Goal: Information Seeking & Learning: Learn about a topic

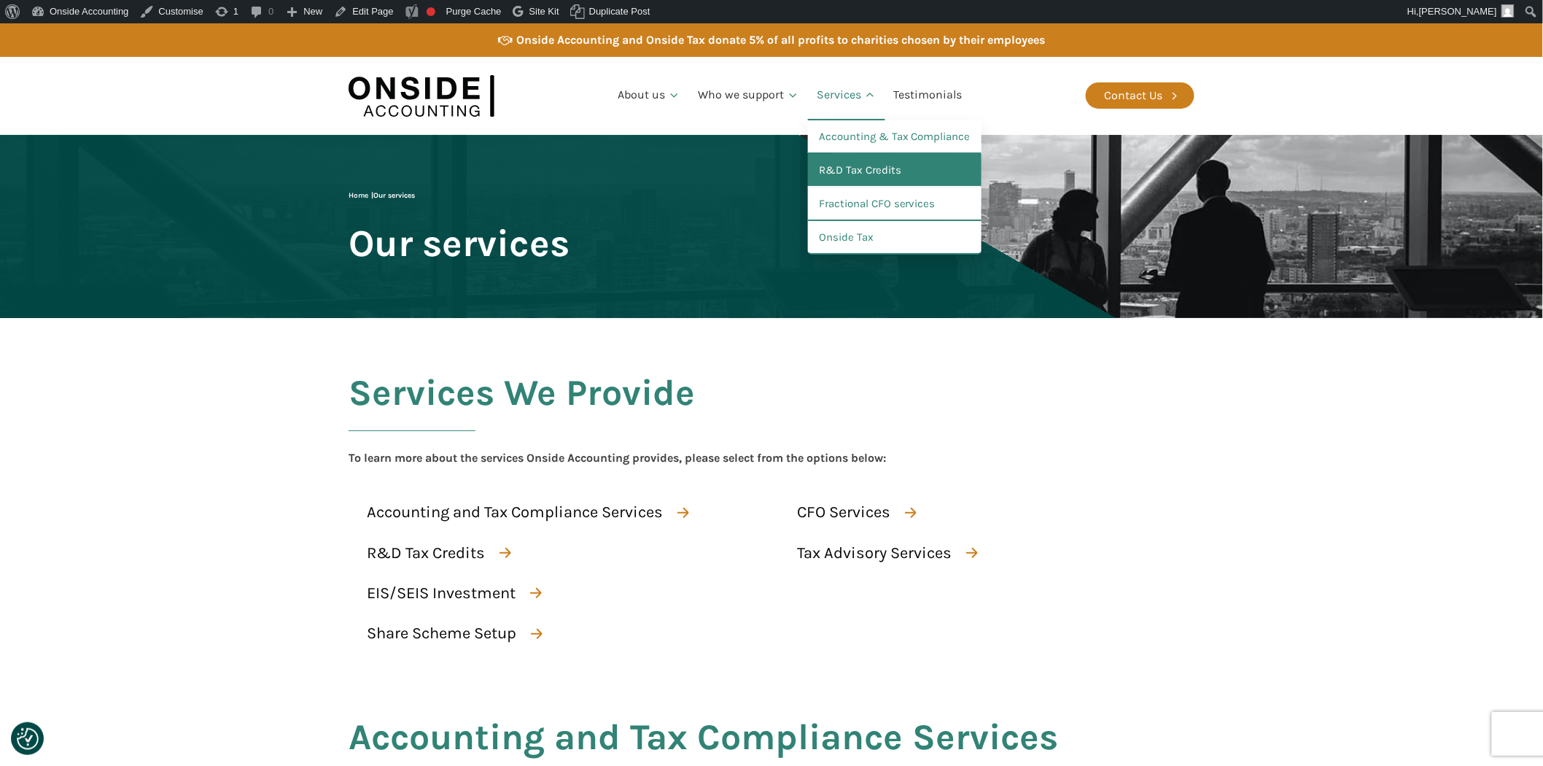
click at [836, 164] on link "R&D Tax Credits" at bounding box center [895, 171] width 174 height 34
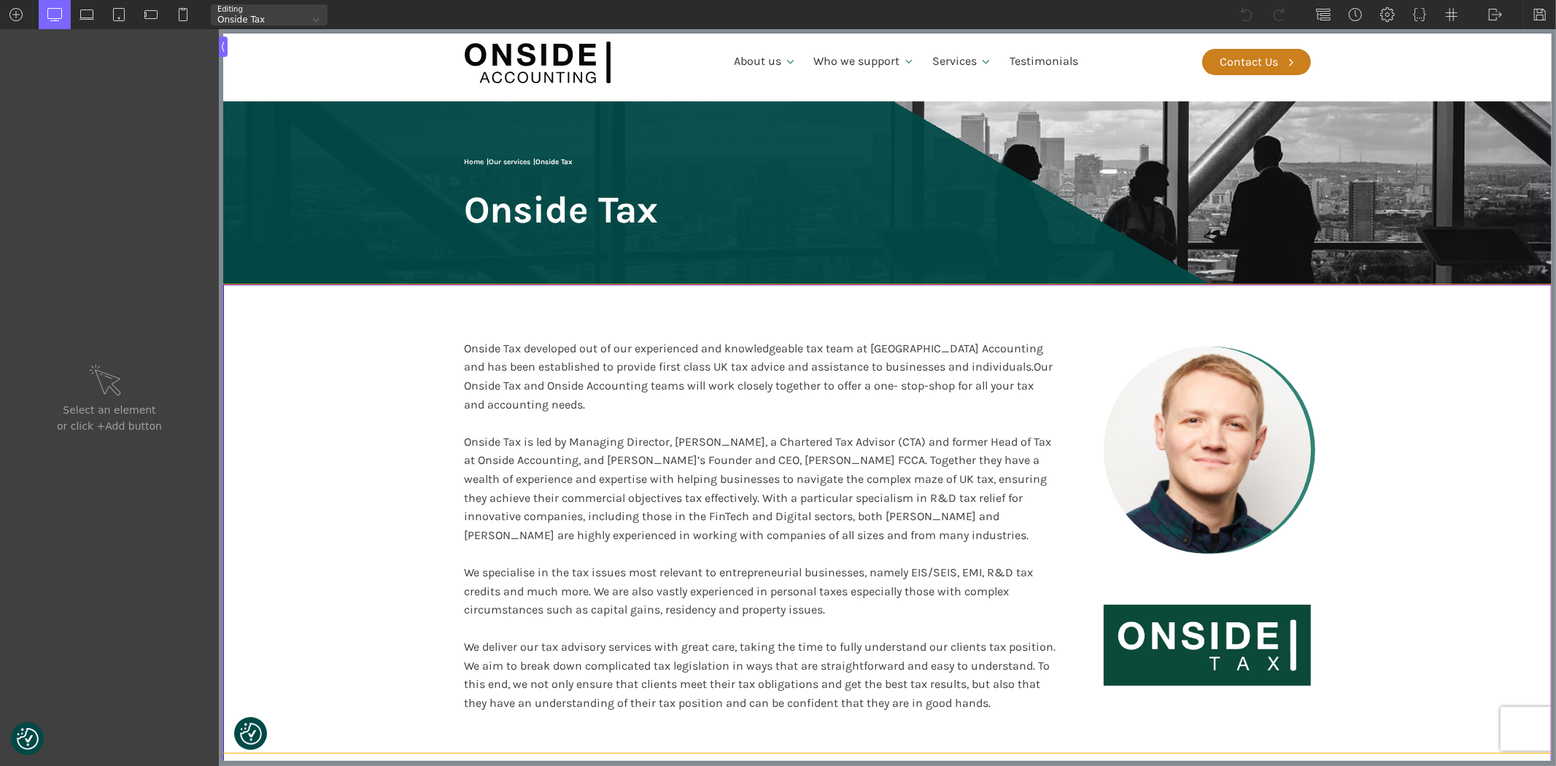
scroll to position [81, 0]
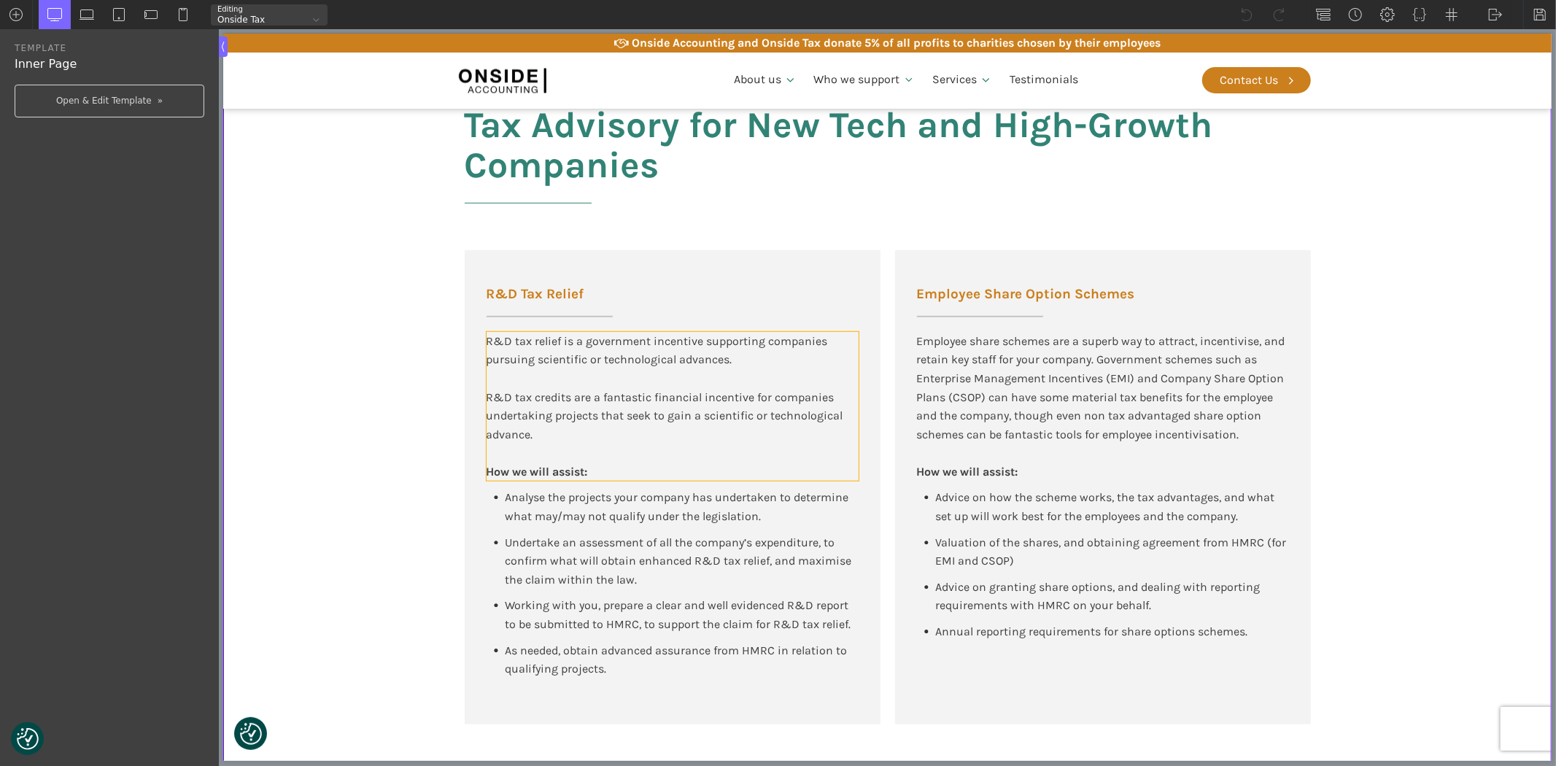
click at [551, 418] on div "R&D tax credits are a fantastic financial incentive for companies undertaking p…" at bounding box center [672, 416] width 372 height 56
type input "text_block-596-175"
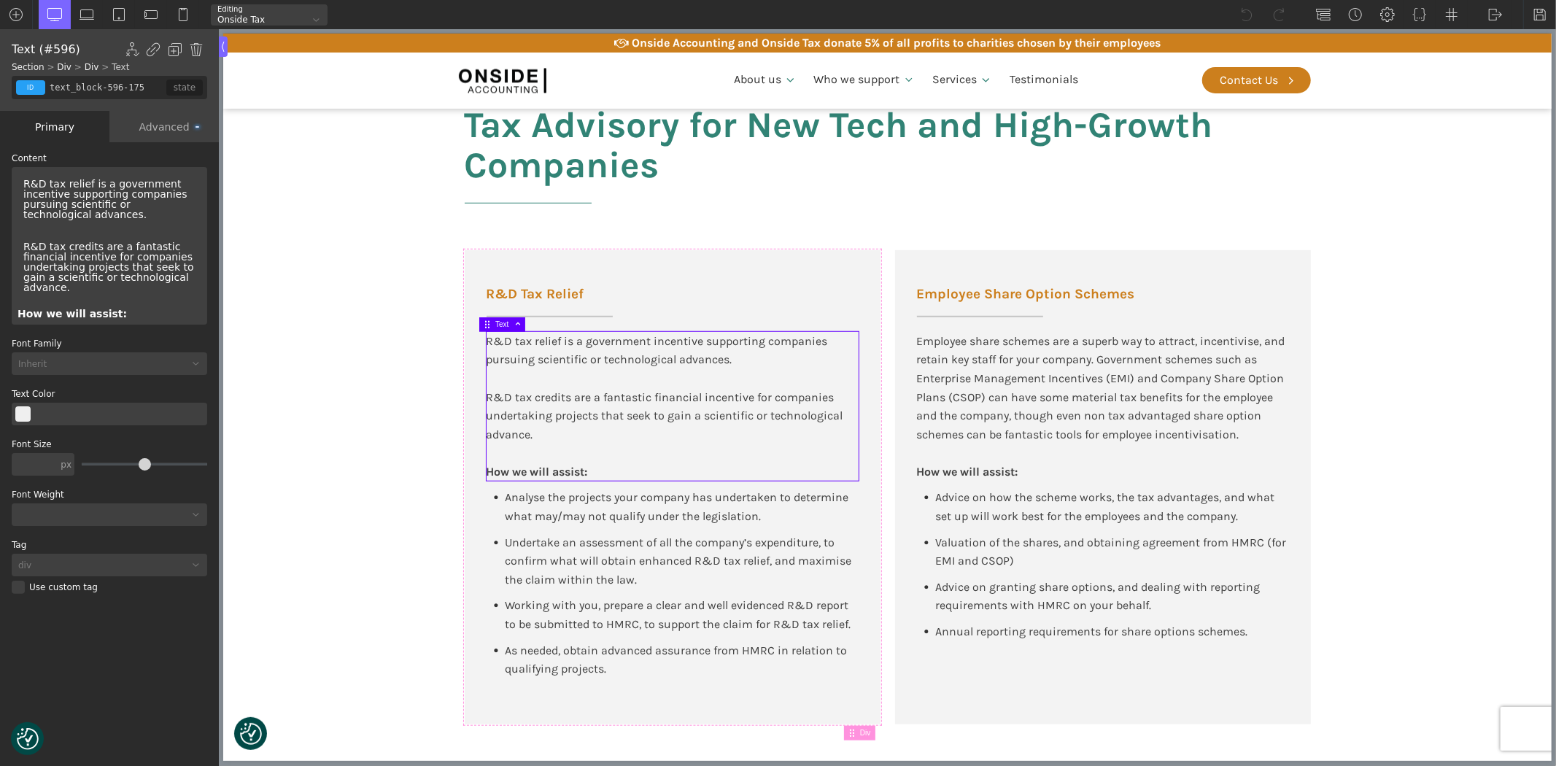
click at [51, 180] on div "R&D tax relief is a government incentive supporting companies pursuing scientif…" at bounding box center [110, 199] width 184 height 53
click at [70, 183] on div "R&D Tax relief is a government incentive supporting companies pursuing scientif…" at bounding box center [110, 199] width 184 height 53
click at [514, 400] on div "R&D tax credits are a fantastic financial incentive for companies undertaking p…" at bounding box center [672, 416] width 372 height 56
click at [50, 249] on div "R&D tax credits are a fantastic financial incentive for companies undertaking p…" at bounding box center [110, 267] width 184 height 63
click at [68, 248] on div "R&D Tax credits are a fantastic financial incentive for companies undertaking p…" at bounding box center [110, 267] width 184 height 63
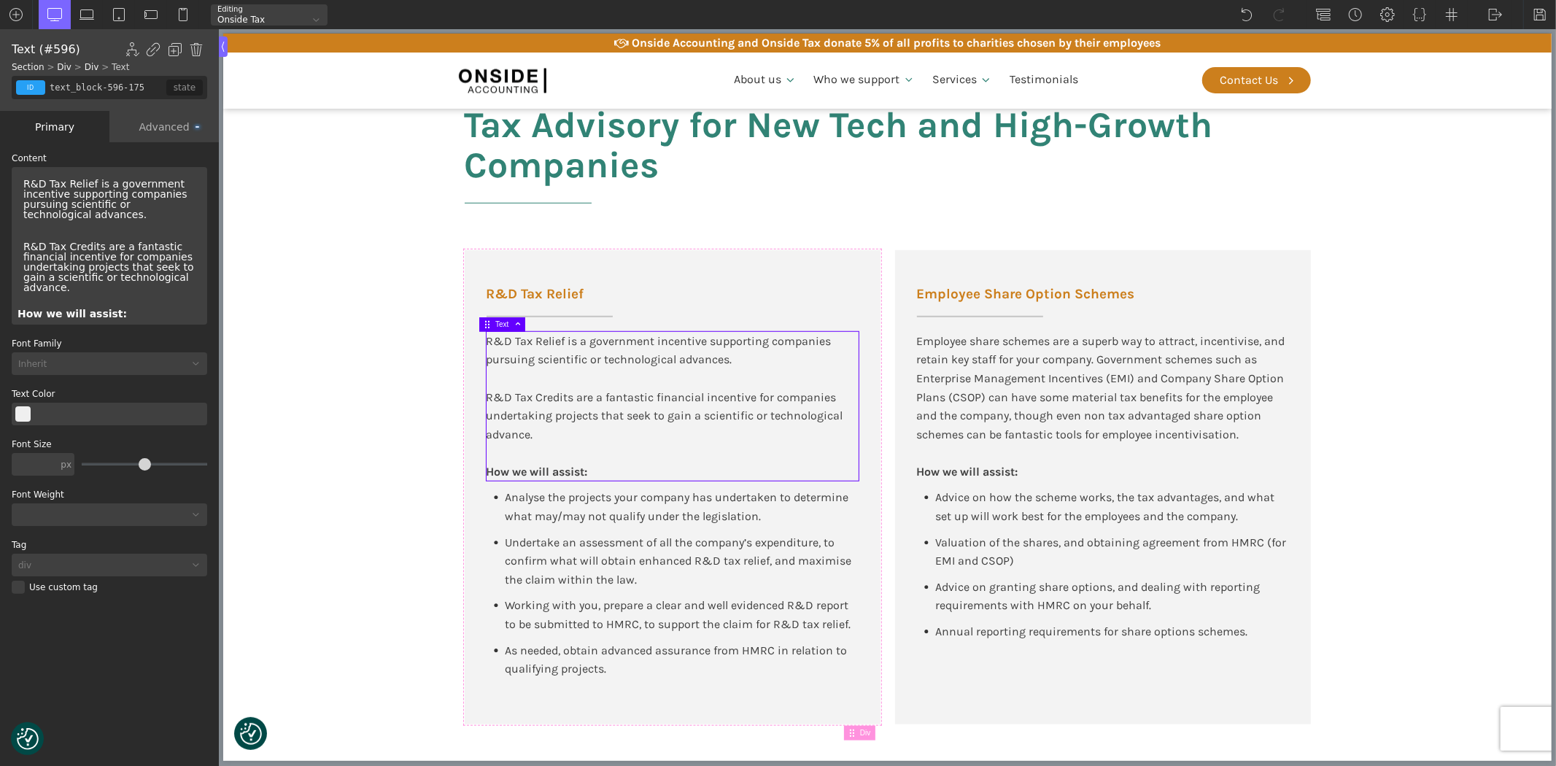
scroll to position [228, 0]
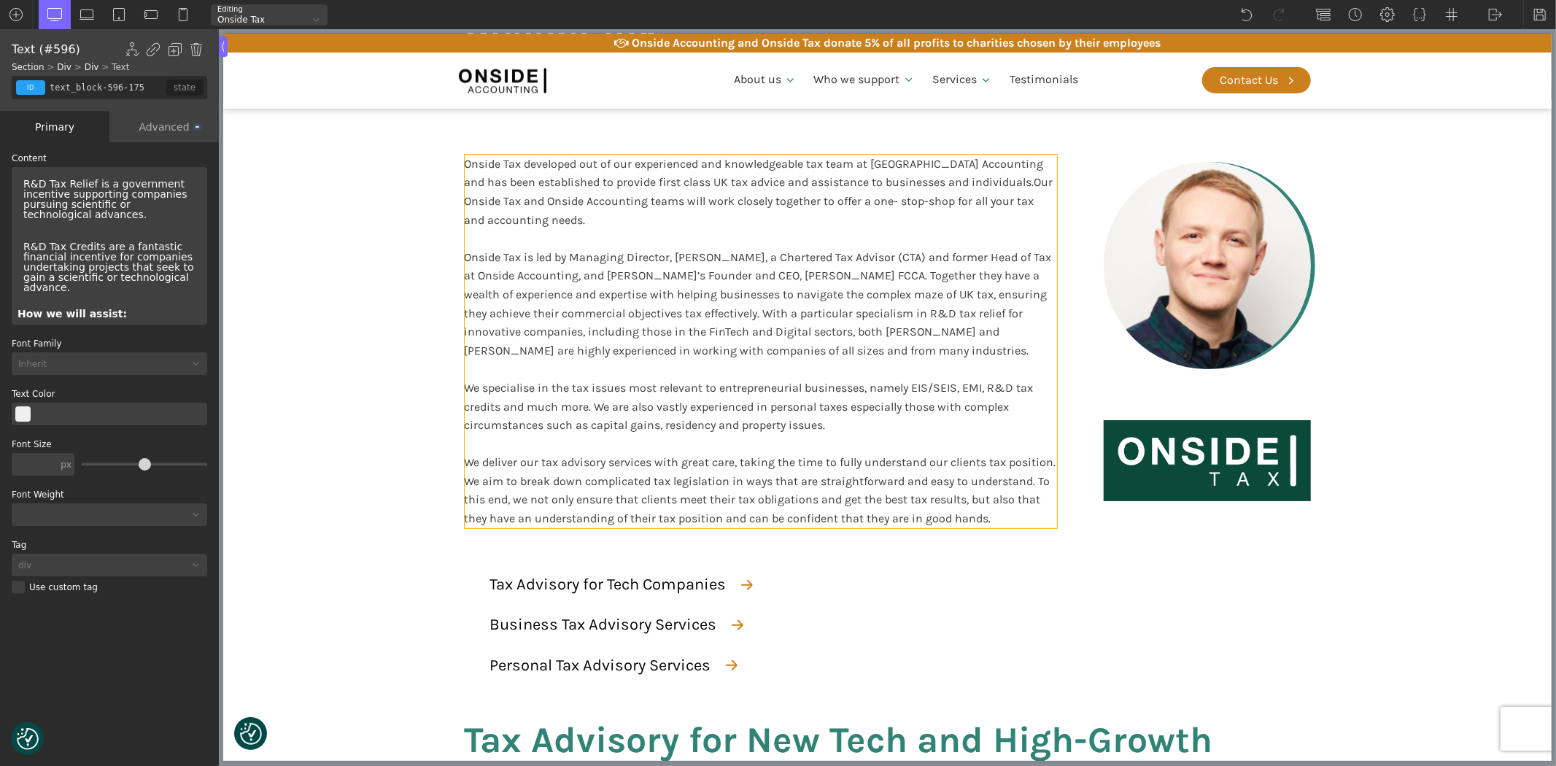
click at [1015, 395] on div "Onside Tax is led by Managing Director, Ryan Snape, a Chartered Tax Advisor (CT…" at bounding box center [760, 378] width 592 height 299
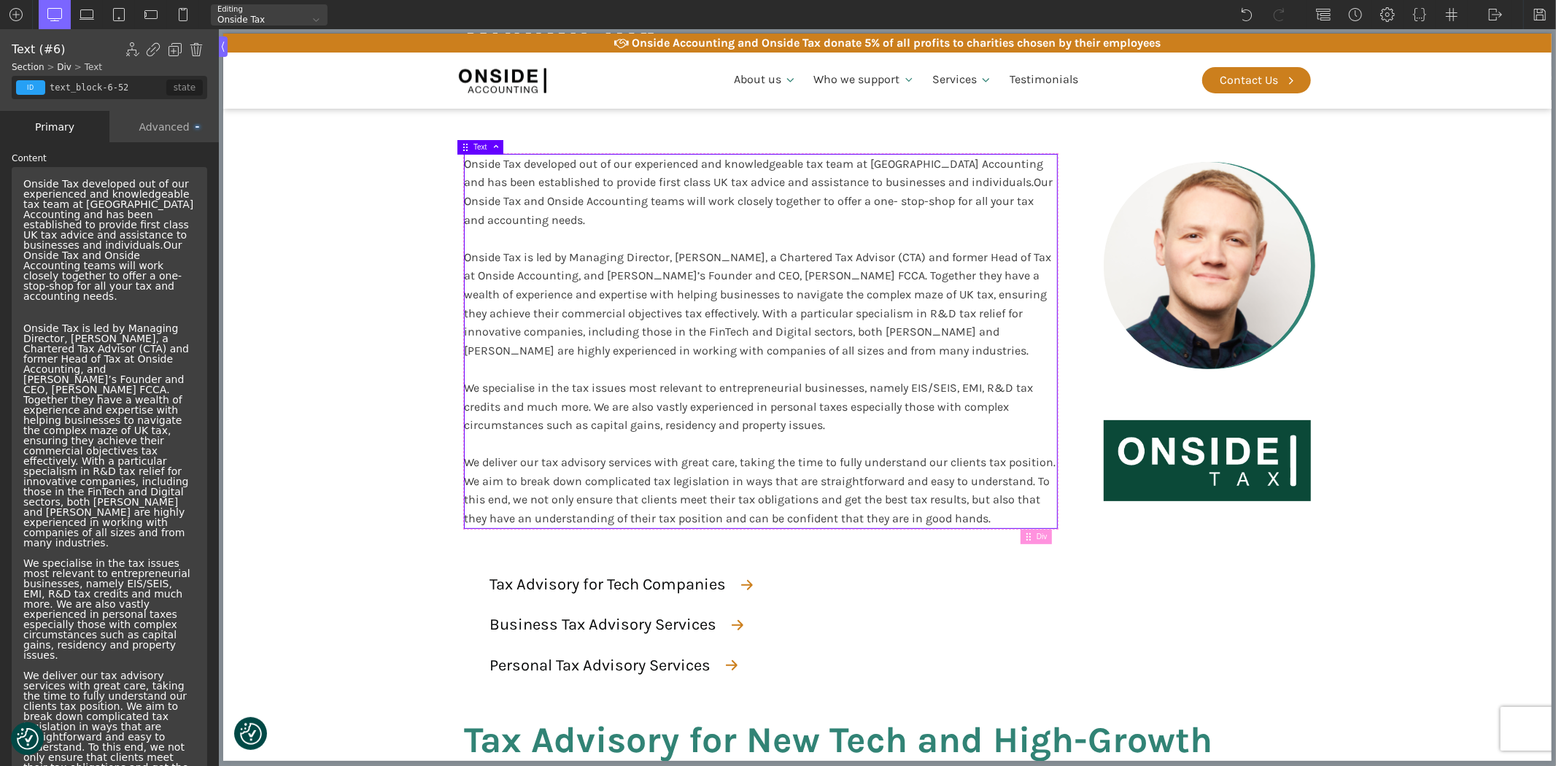
click at [51, 551] on div "Onside Tax is led by Managing Director, Ryan Snape, a Chartered Tax Advisor (CT…" at bounding box center [110, 568] width 184 height 522
click at [69, 557] on div "Onside Tax is led by Managing Director, Ryan Snape, a Chartered Tax Advisor (CT…" at bounding box center [110, 568] width 184 height 522
click at [1541, 17] on img at bounding box center [1539, 14] width 15 height 15
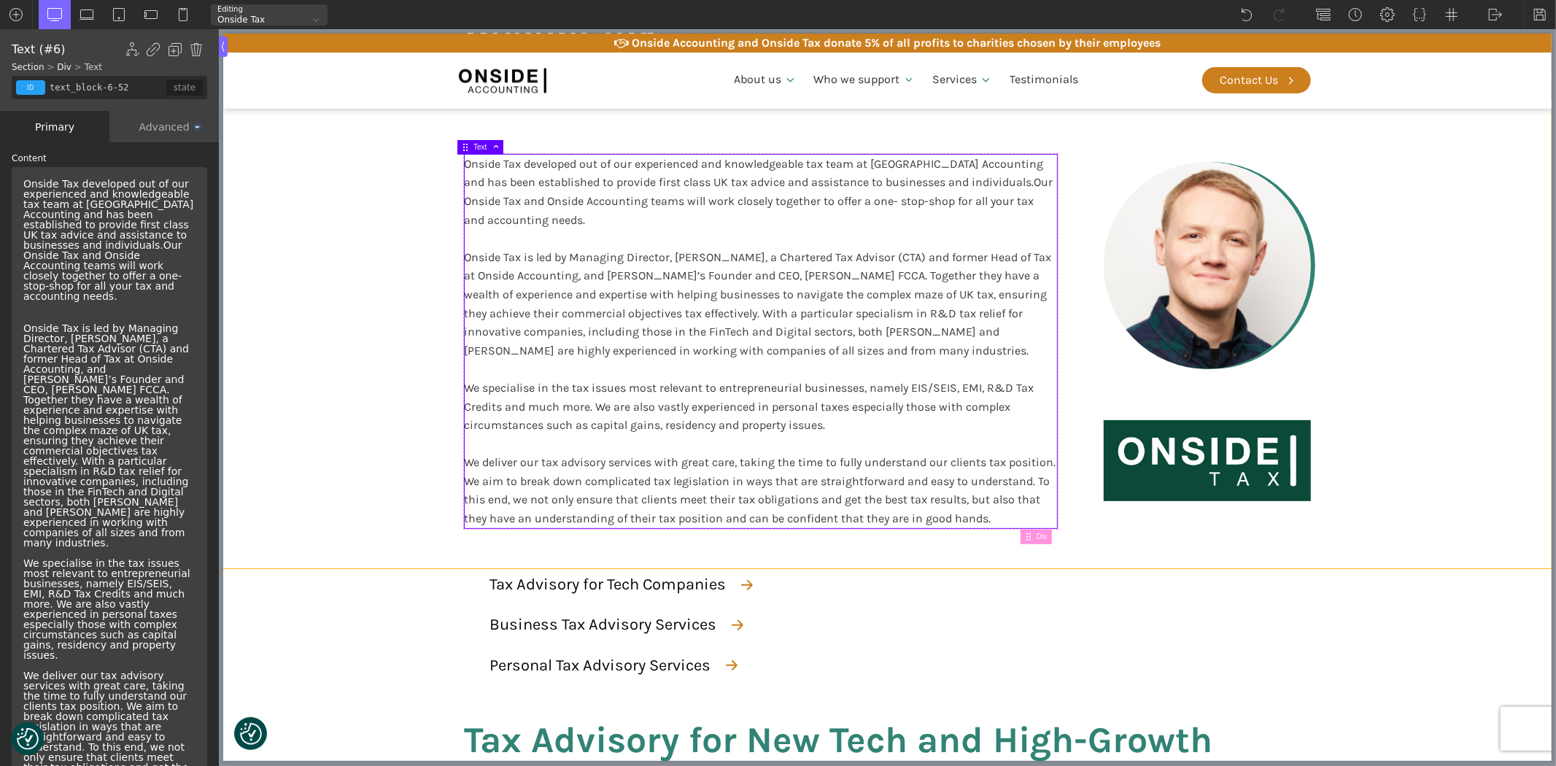
click at [1108, 105] on div "Onside Tax developed out of our experienced and knowledgeable tax team at Onsid…" at bounding box center [886, 334] width 875 height 468
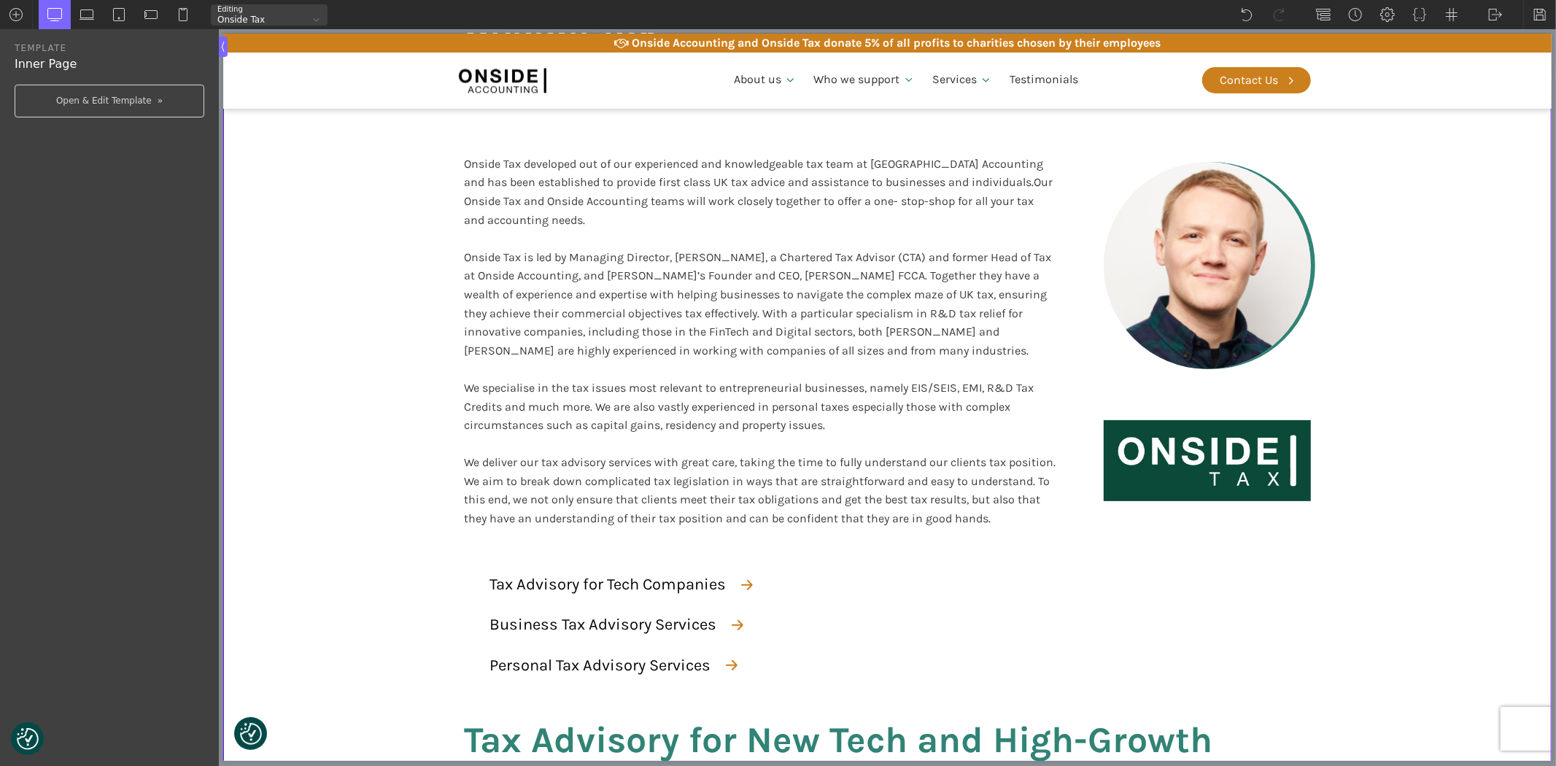
scroll to position [2645, 0]
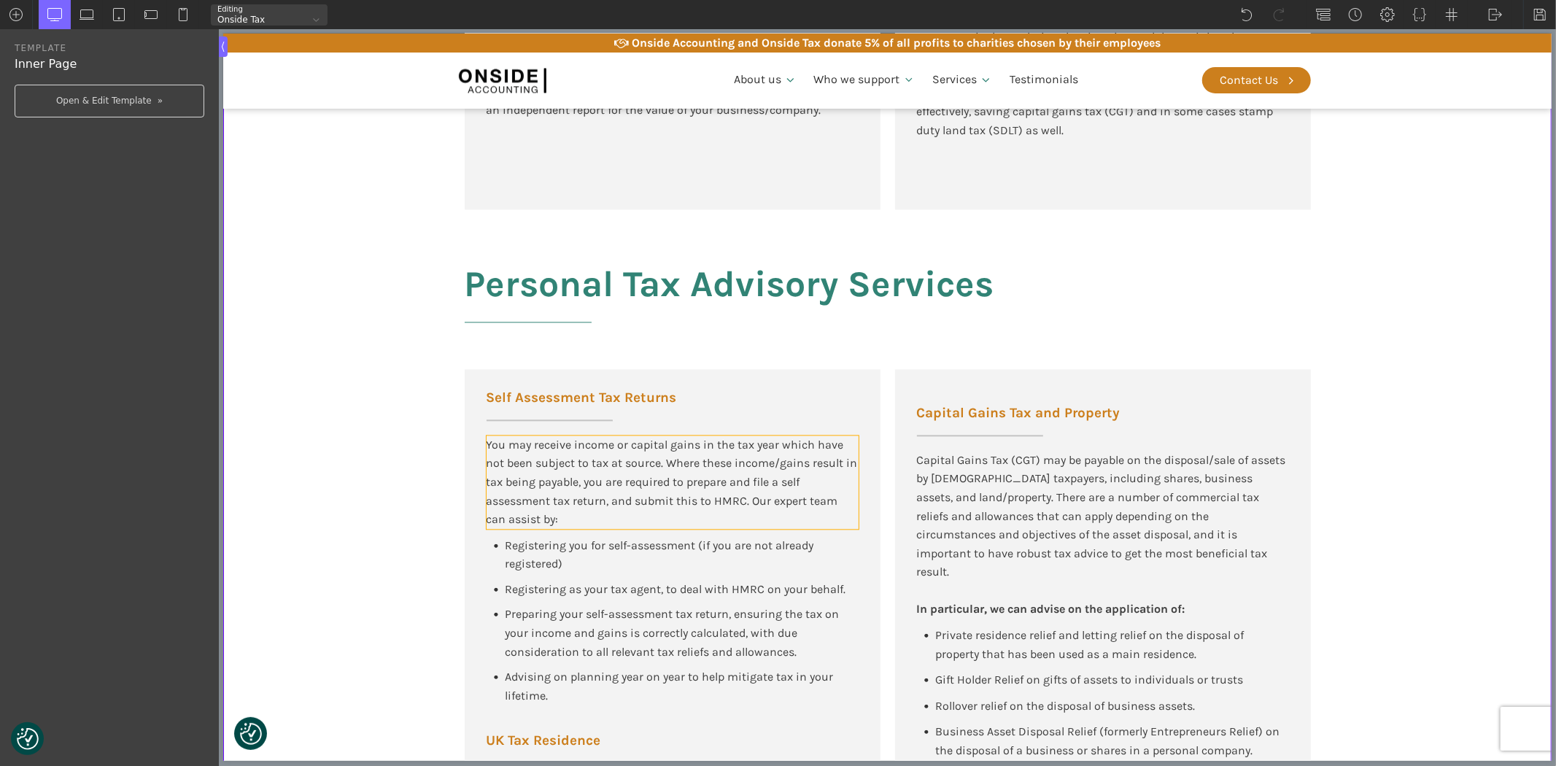
click at [622, 492] on div "You may receive income or capital gains in the tax year which have not been sub…" at bounding box center [672, 481] width 372 height 93
type input "text_block-777-175"
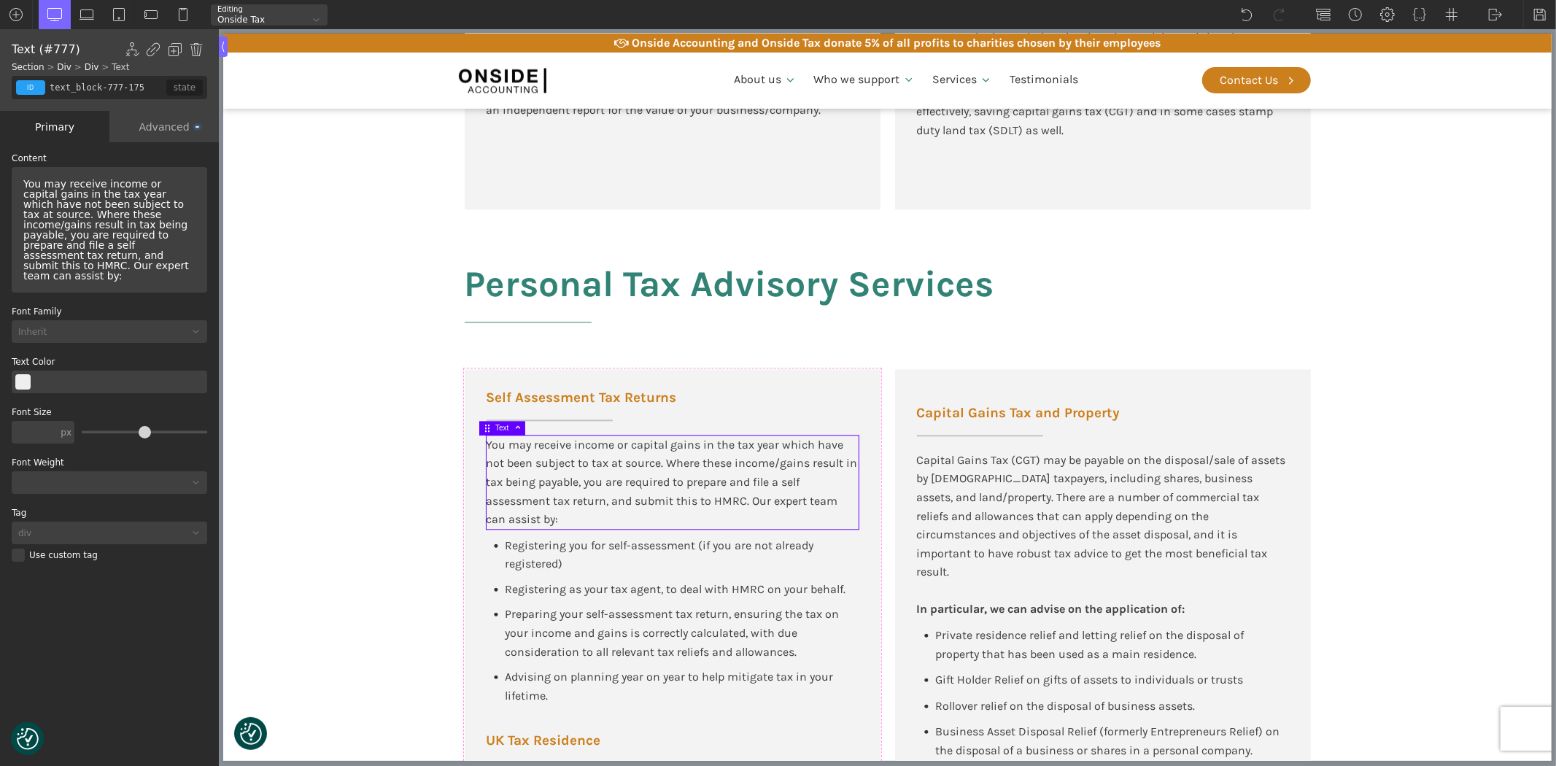
click at [74, 234] on div "You may receive income or capital gains in the tax year which have not been sub…" at bounding box center [110, 230] width 184 height 114
click at [88, 236] on div "You may receive income or capital gains in the tax year which have not been sub…" at bounding box center [110, 230] width 184 height 114
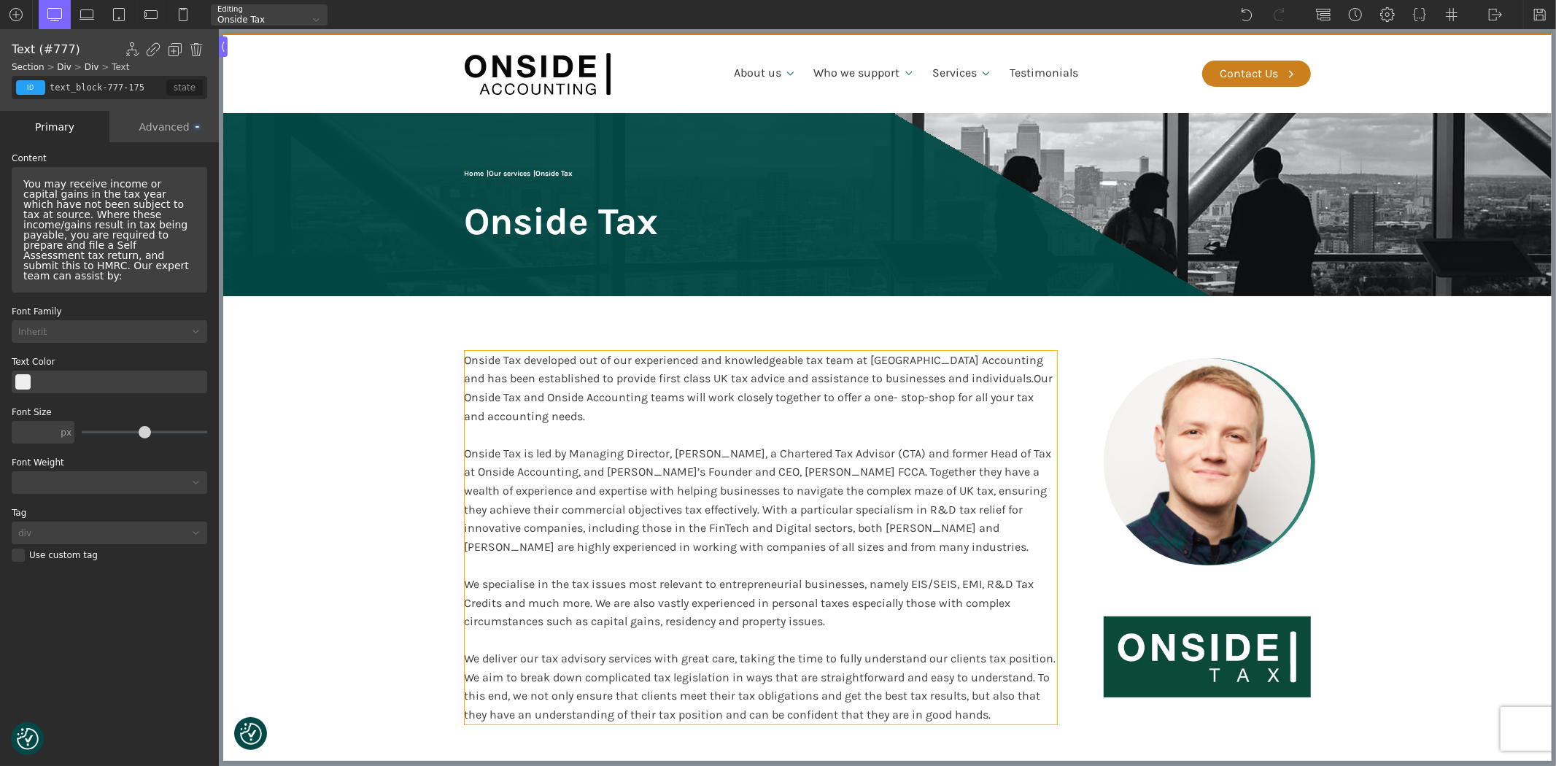
click at [826, 398] on span "Our Onside Tax and Onside Accounting teams will work closely together to offer …" at bounding box center [758, 396] width 589 height 51
type input "text_block-6-52"
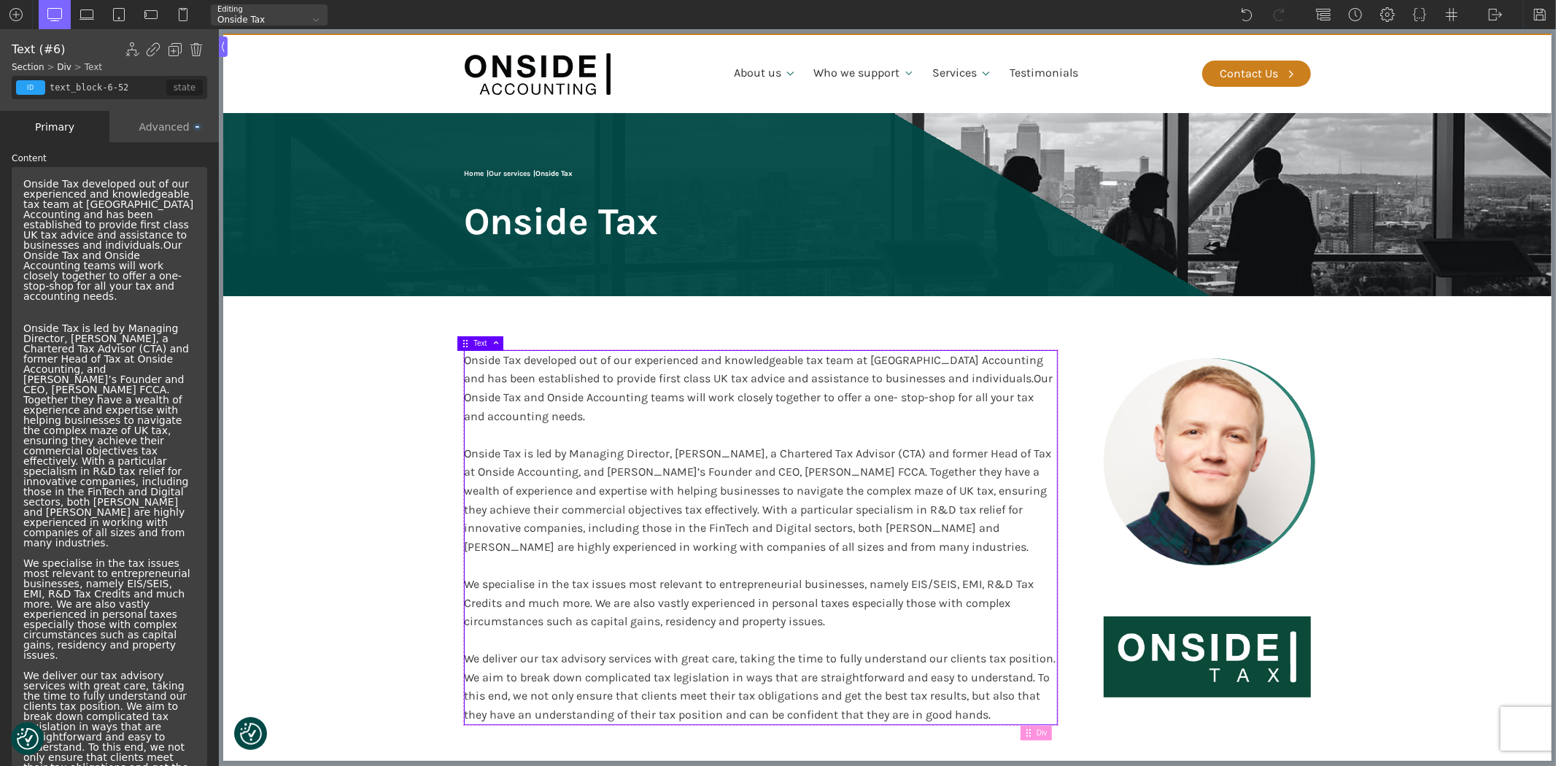
click at [23, 271] on span "Our Onside Tax and Onside Accounting teams will work closely together to offer …" at bounding box center [102, 270] width 159 height 63
click at [23, 275] on span "Our Onside Tax and Onside Accounting teams will work closely together to offer …" at bounding box center [102, 270] width 159 height 63
click at [51, 274] on span "Our Onside Tax and Onside Accounting teams will work closely together to offer …" at bounding box center [102, 270] width 159 height 63
click at [670, 451] on div "Onside Tax is led by Managing Director, Ryan Snape, a Chartered Tax Advisor (CT…" at bounding box center [760, 574] width 592 height 299
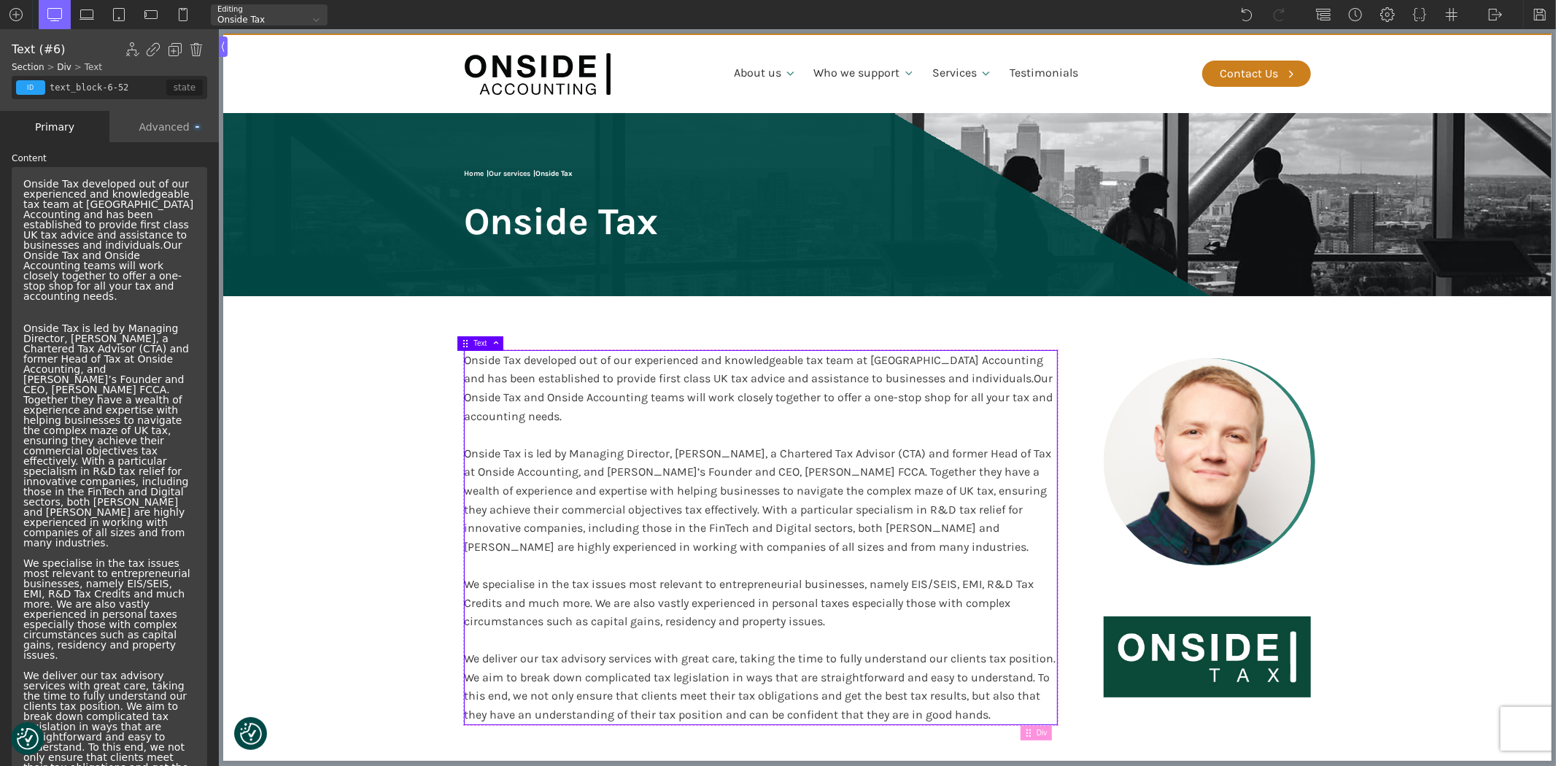
click at [670, 451] on div "Onside Tax is led by Managing Director, Ryan Snape, a Chartered Tax Advisor (CT…" at bounding box center [760, 574] width 592 height 299
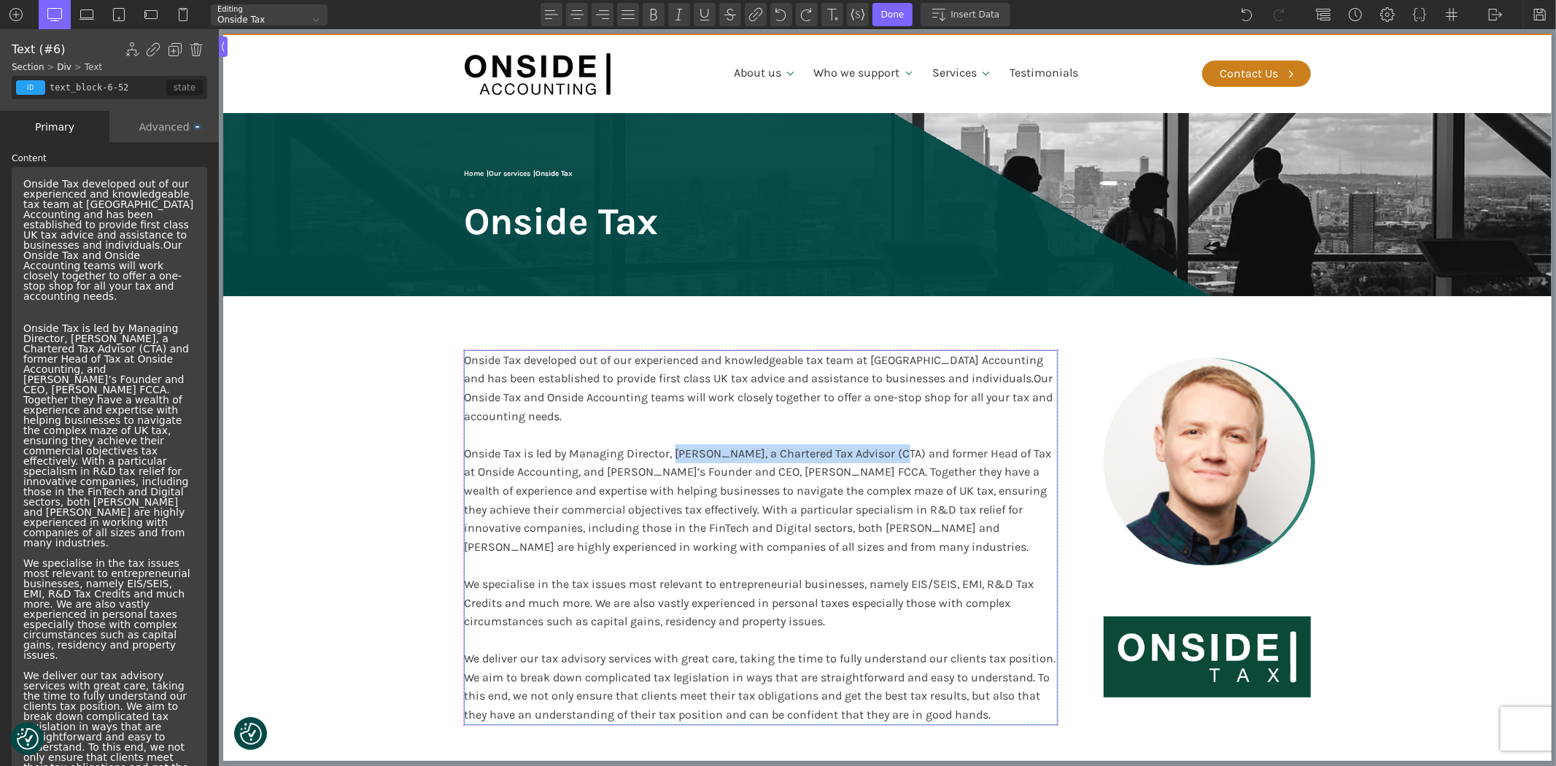
drag, startPoint x: 670, startPoint y: 451, endPoint x: 888, endPoint y: 458, distance: 217.5
click at [888, 458] on div "Onside Tax is led by Managing Director, Ryan Snape, a Chartered Tax Advisor (CT…" at bounding box center [760, 574] width 592 height 299
copy div "Ryan Snape, a Chartered Tax Advisor (CTA)"
click at [1535, 13] on img at bounding box center [1539, 14] width 15 height 15
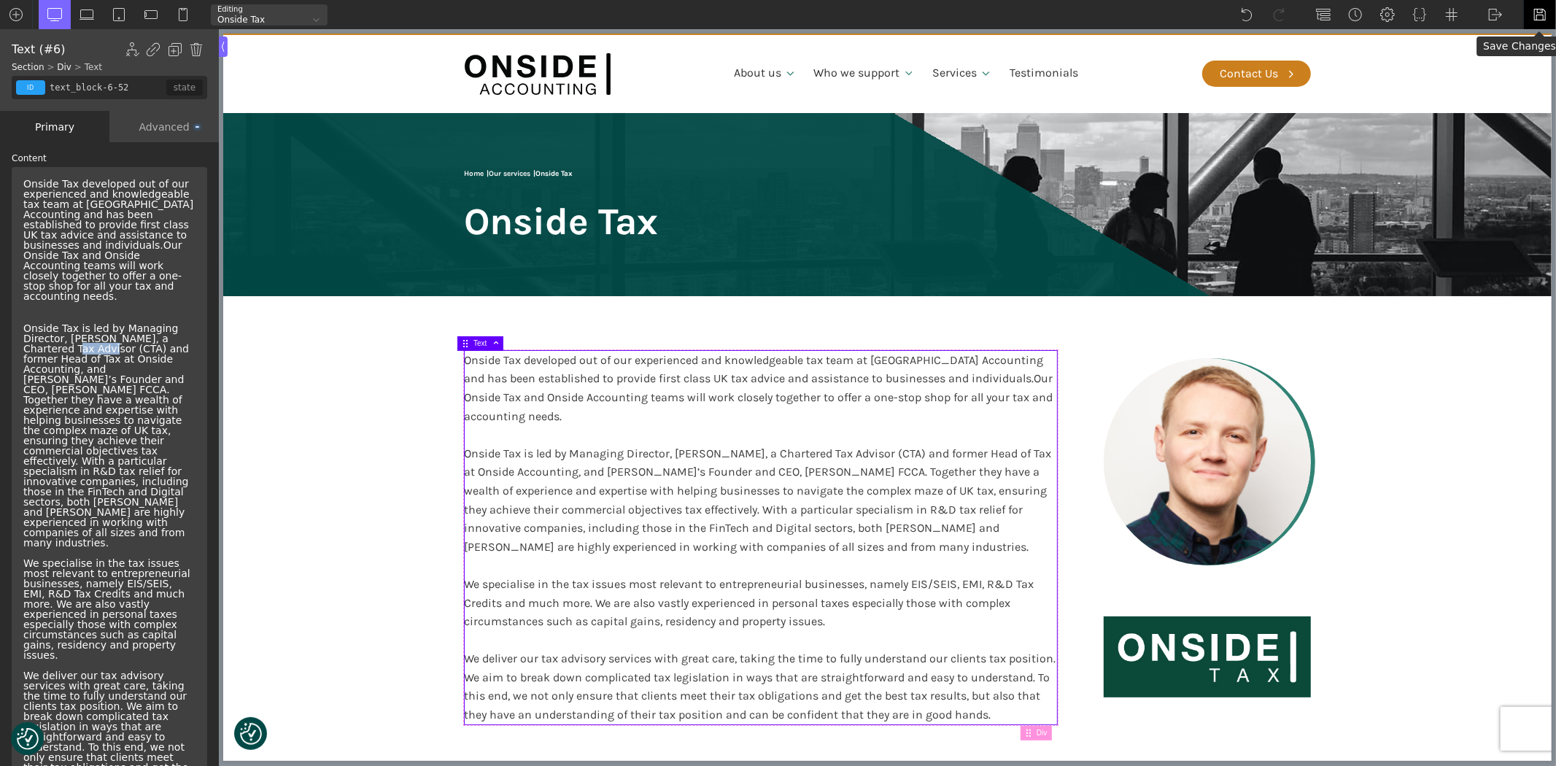
click at [1538, 9] on img at bounding box center [1539, 14] width 15 height 15
